Goal: Task Accomplishment & Management: Manage account settings

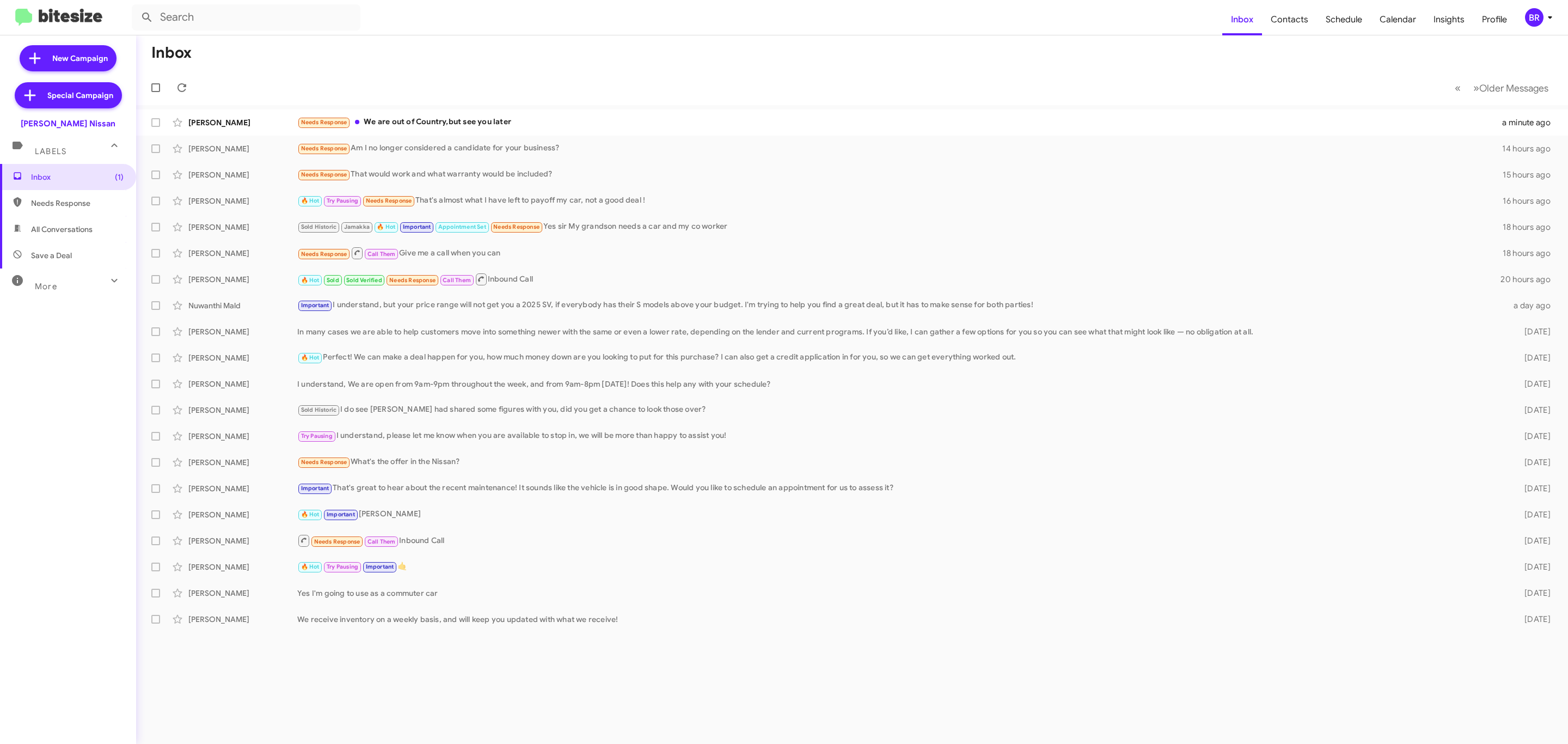
click at [1542, 12] on div "BR" at bounding box center [1535, 17] width 19 height 19
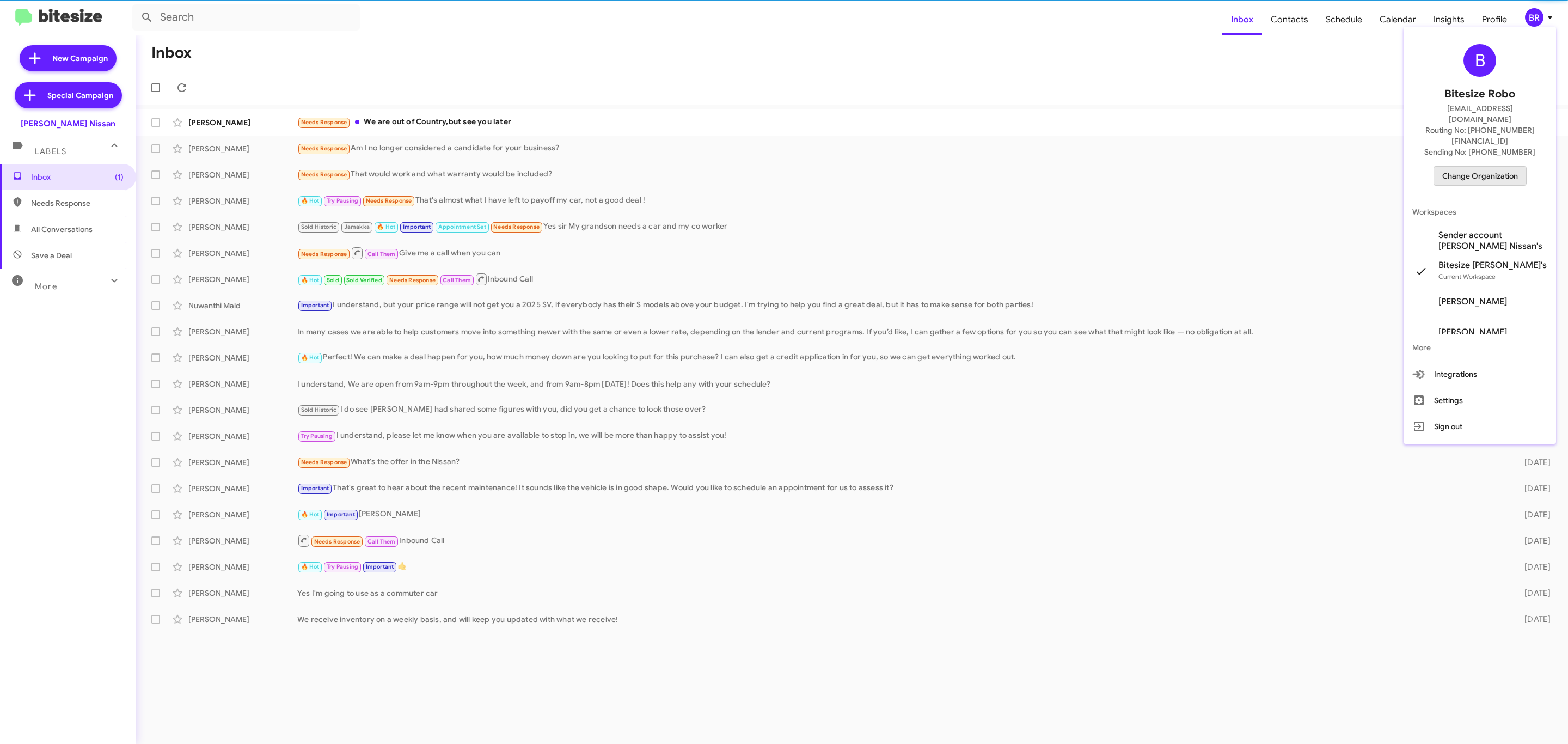
click at [1477, 166] on button "Change Organization" at bounding box center [1480, 175] width 93 height 19
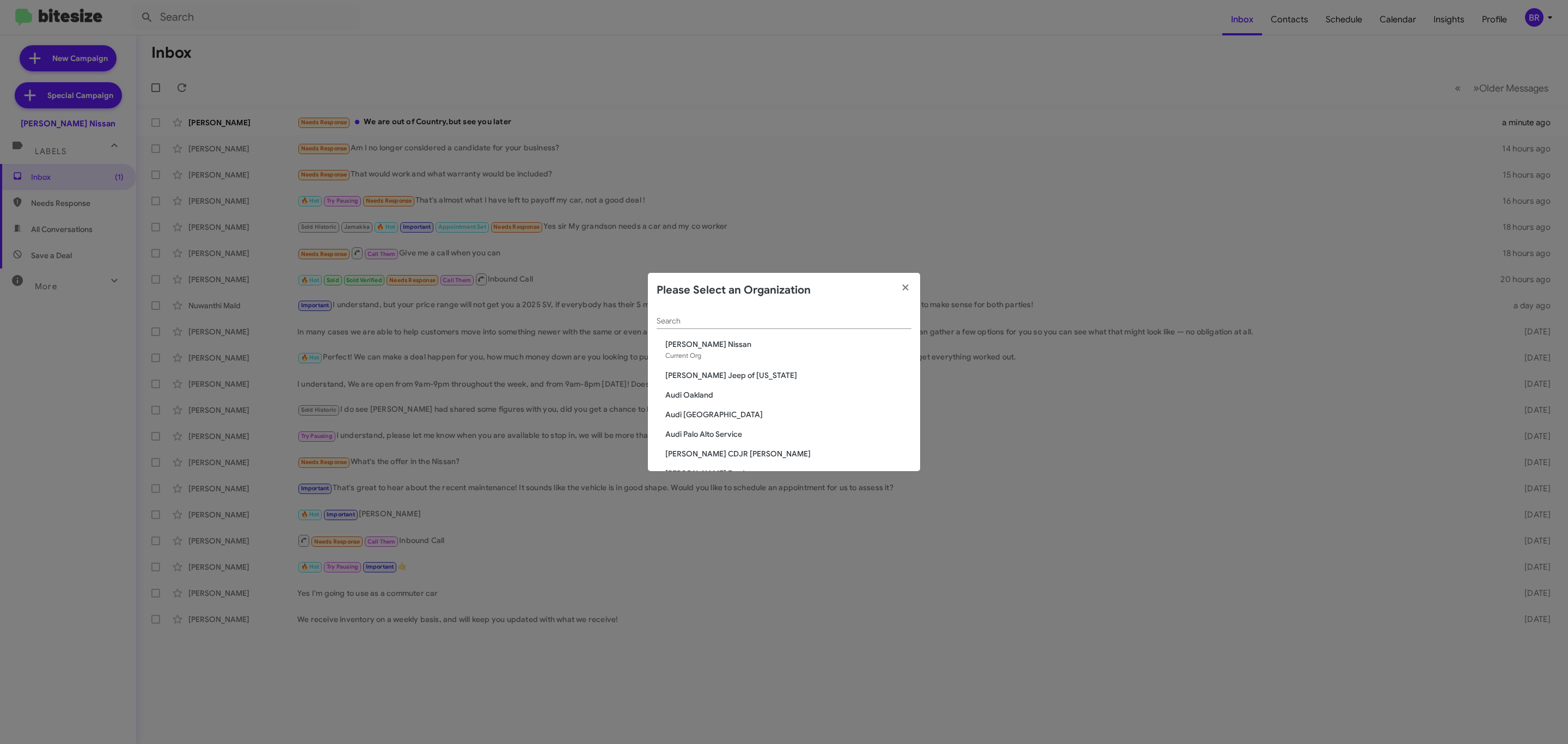
click at [715, 333] on div "Search" at bounding box center [784, 323] width 255 height 31
click at [774, 317] on input "Search" at bounding box center [784, 321] width 255 height 9
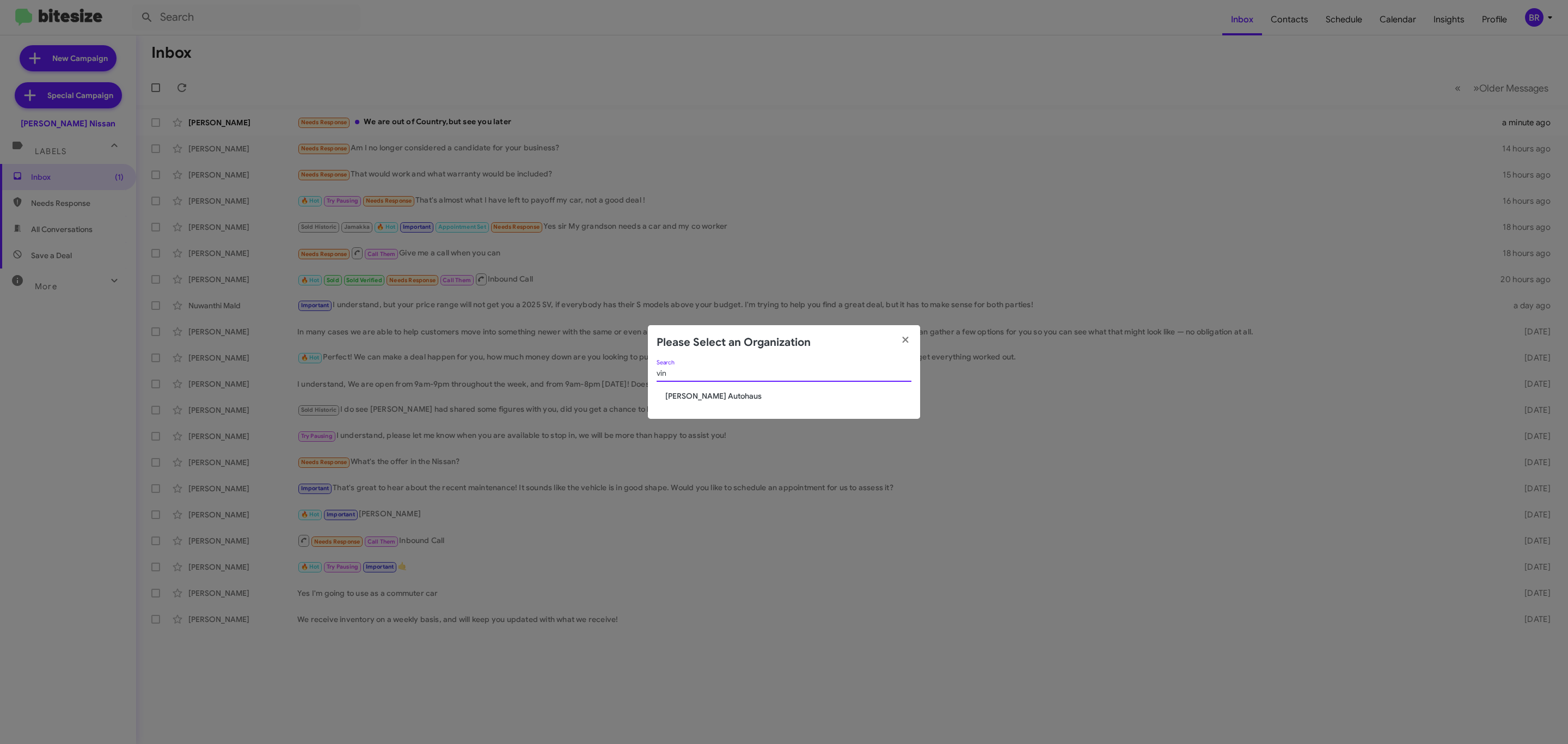
type input "vin"
click at [692, 396] on span "[PERSON_NAME] Autohaus" at bounding box center [788, 396] width 246 height 11
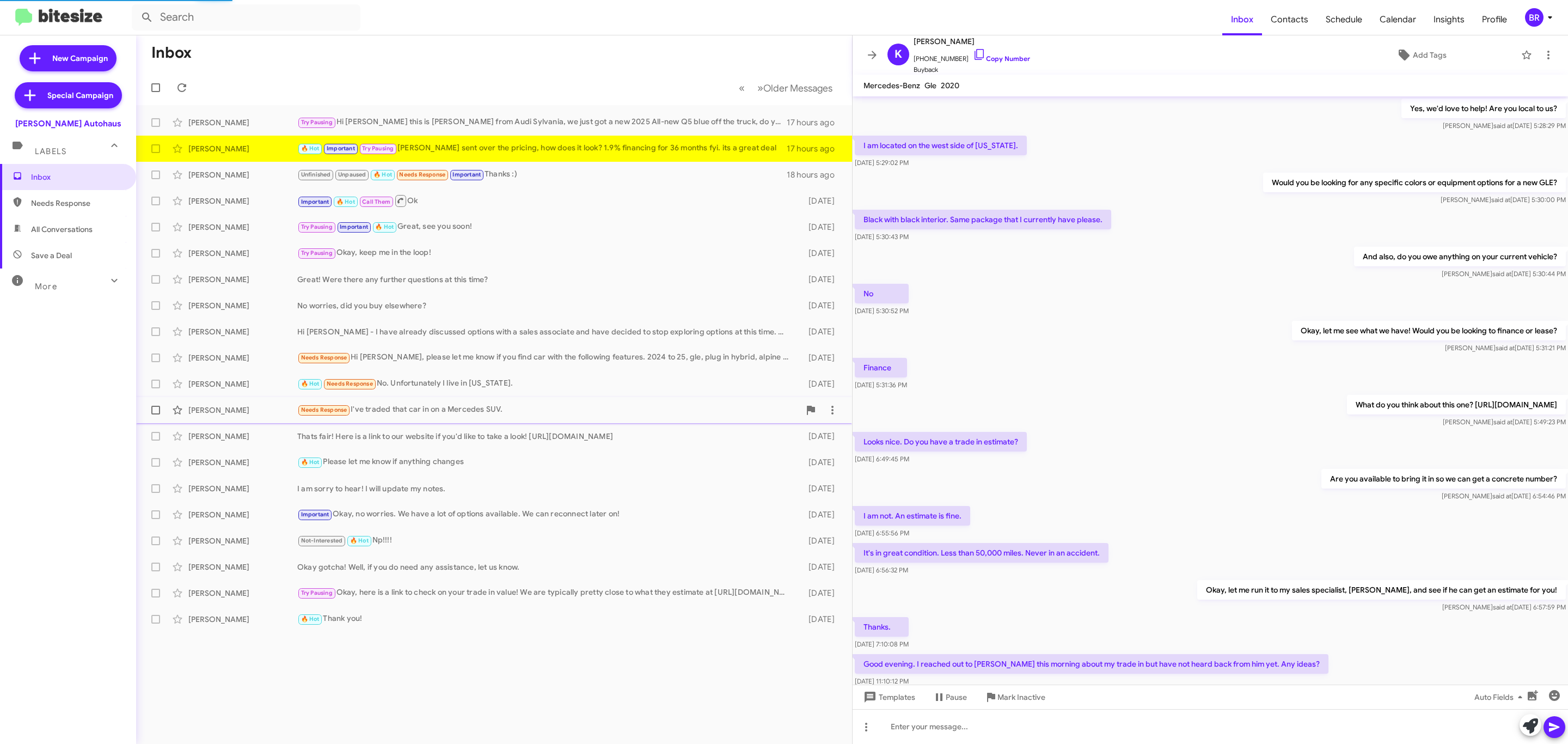
scroll to position [206, 0]
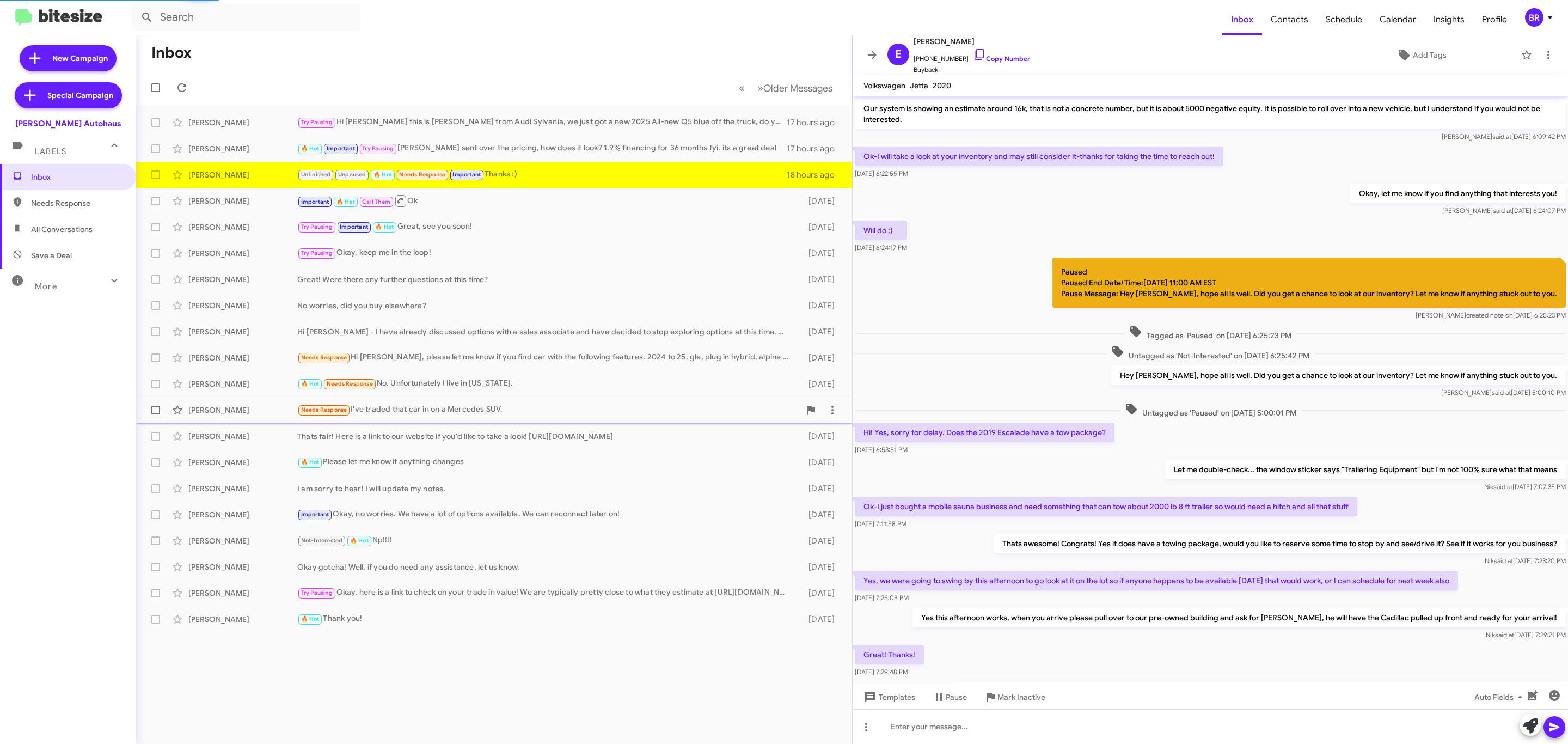
scroll to position [199, 0]
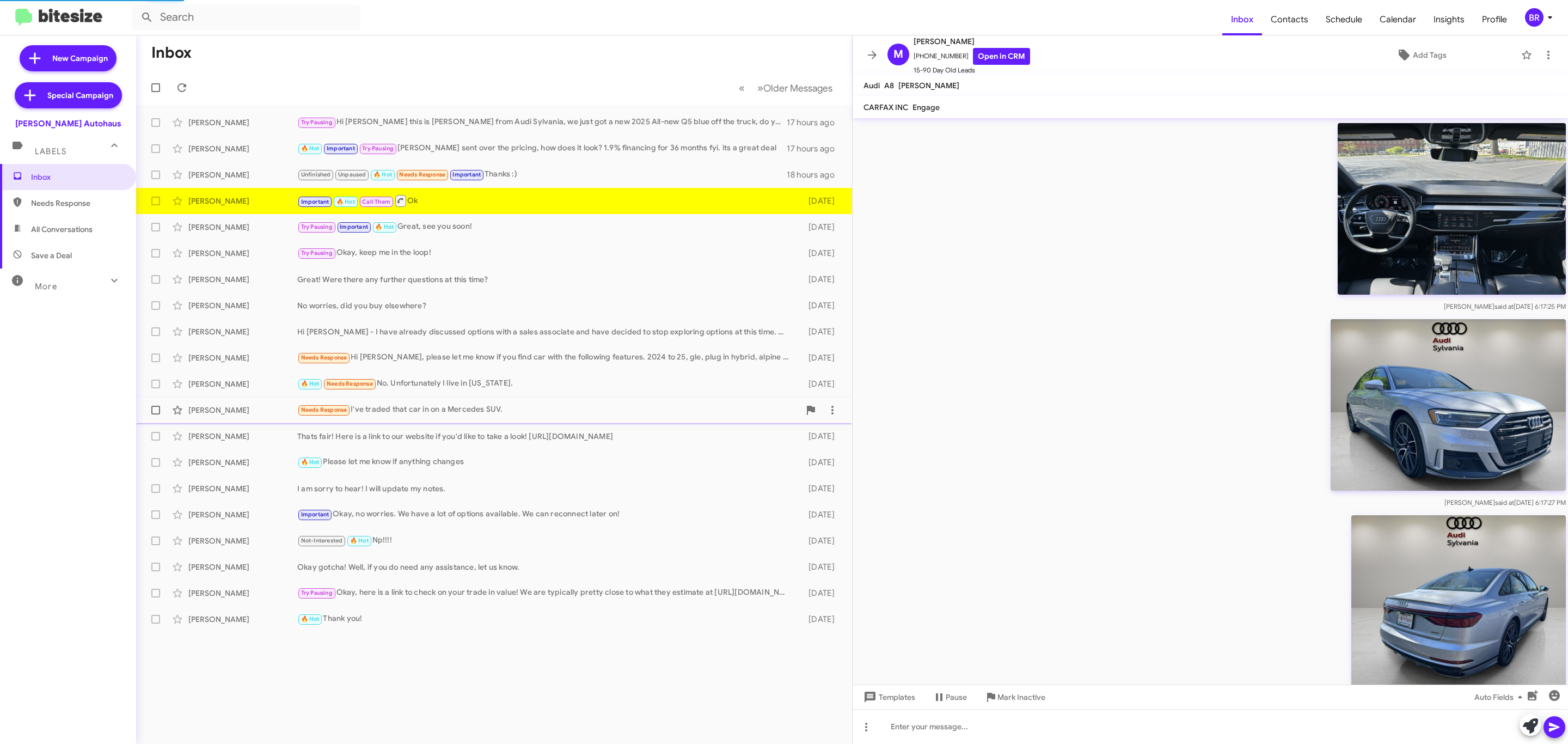
scroll to position [700, 0]
